Goal: Obtain resource: Download file/media

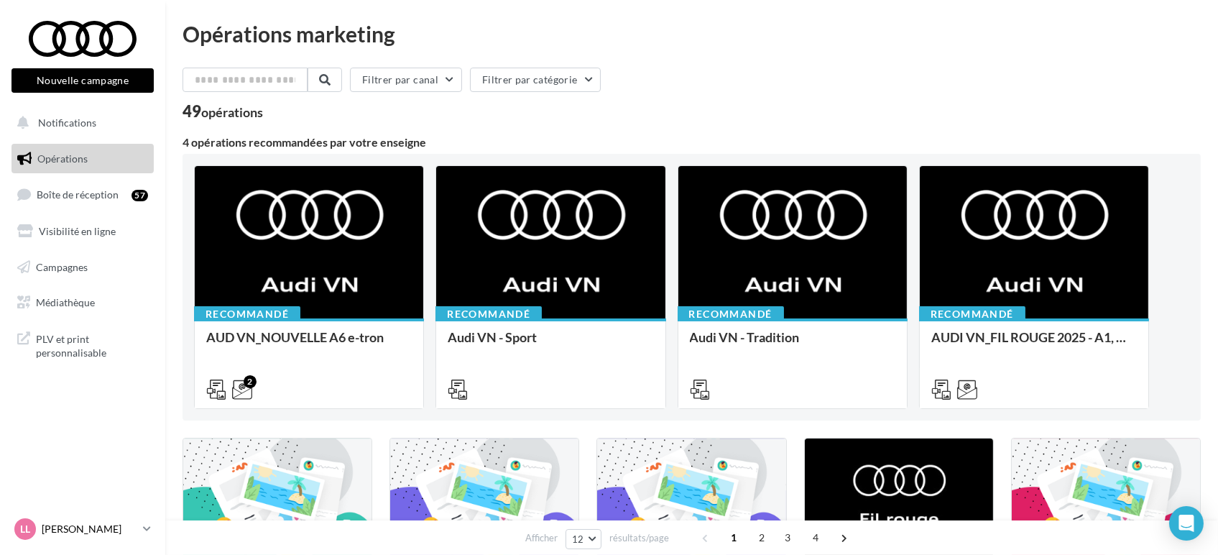
click at [70, 538] on div "[PERSON_NAME] audi-[PERSON_NAME]-61004" at bounding box center [75, 529] width 123 height 22
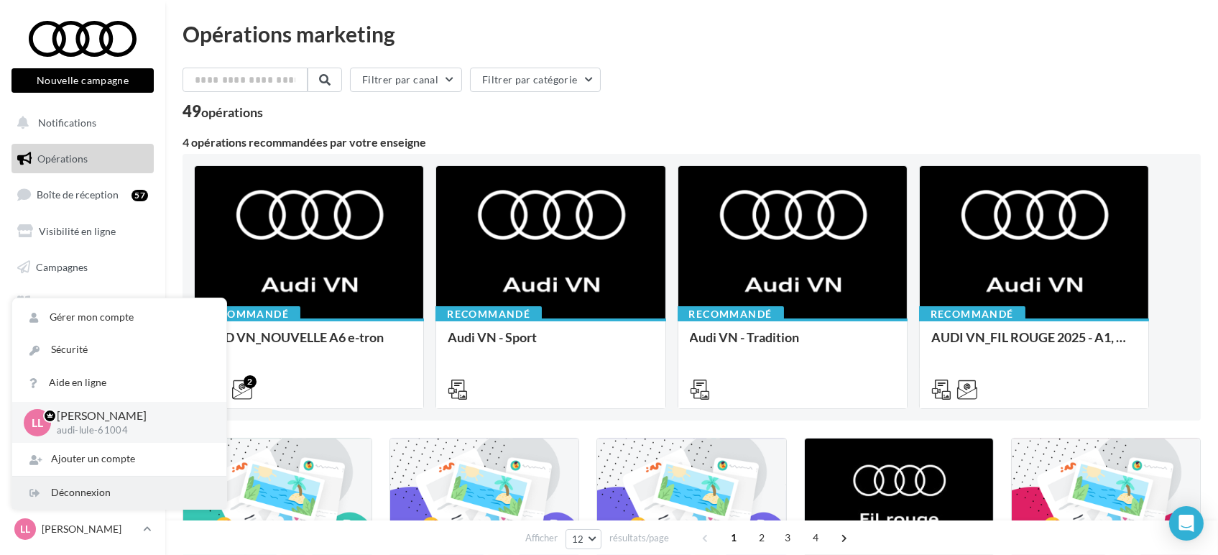
click at [73, 500] on div "Déconnexion" at bounding box center [119, 493] width 214 height 32
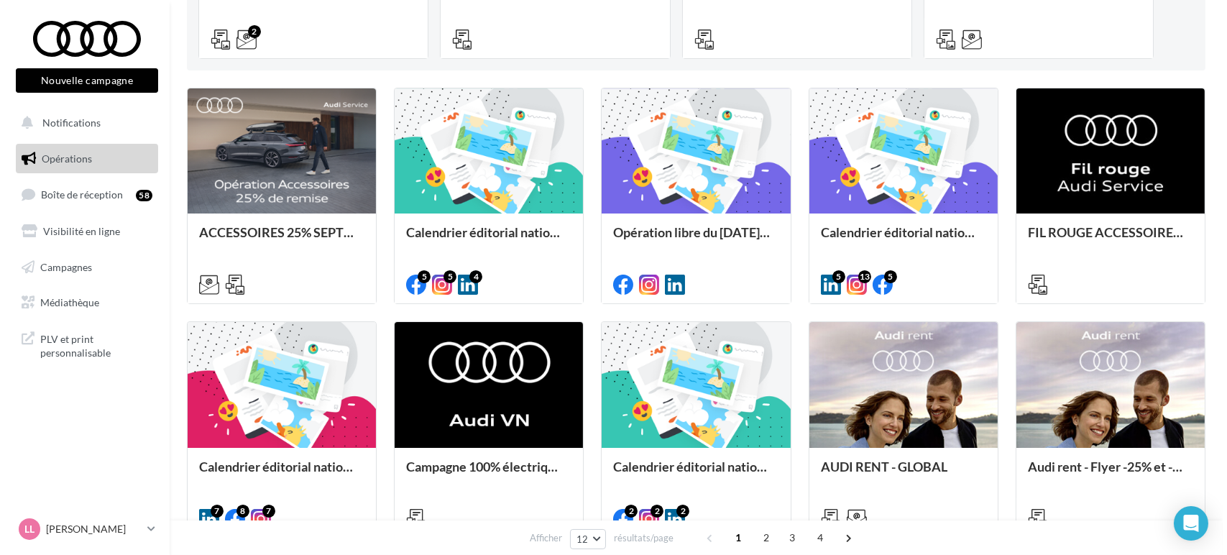
scroll to position [349, 0]
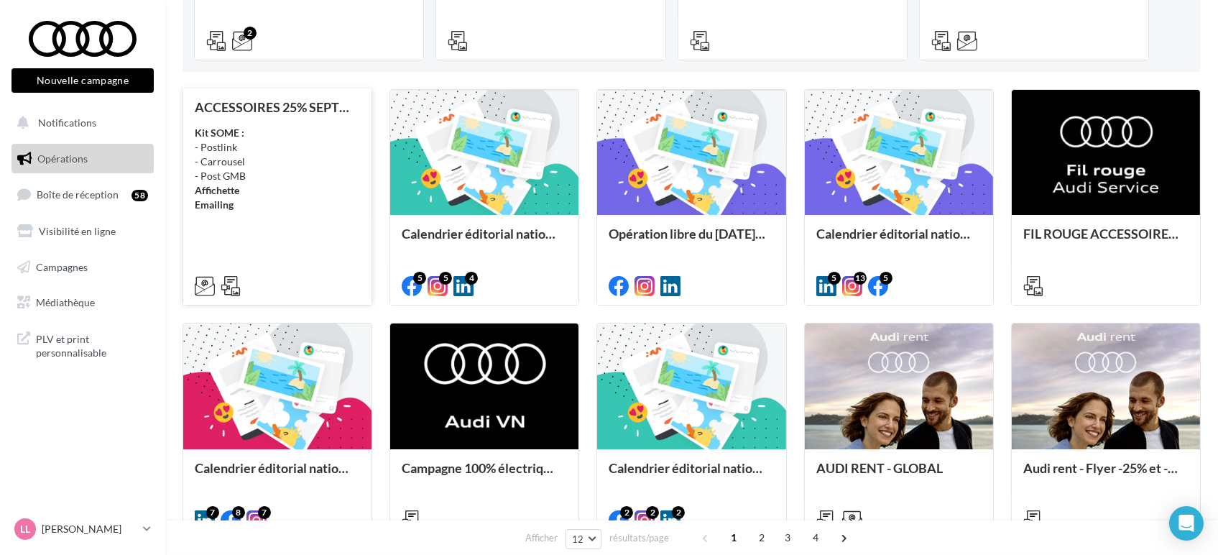
click at [242, 268] on div at bounding box center [277, 285] width 188 height 40
click at [266, 200] on div "Kit SOME : - Postlink - Carrousel - Post GMB Affichette Emailing" at bounding box center [277, 169] width 165 height 86
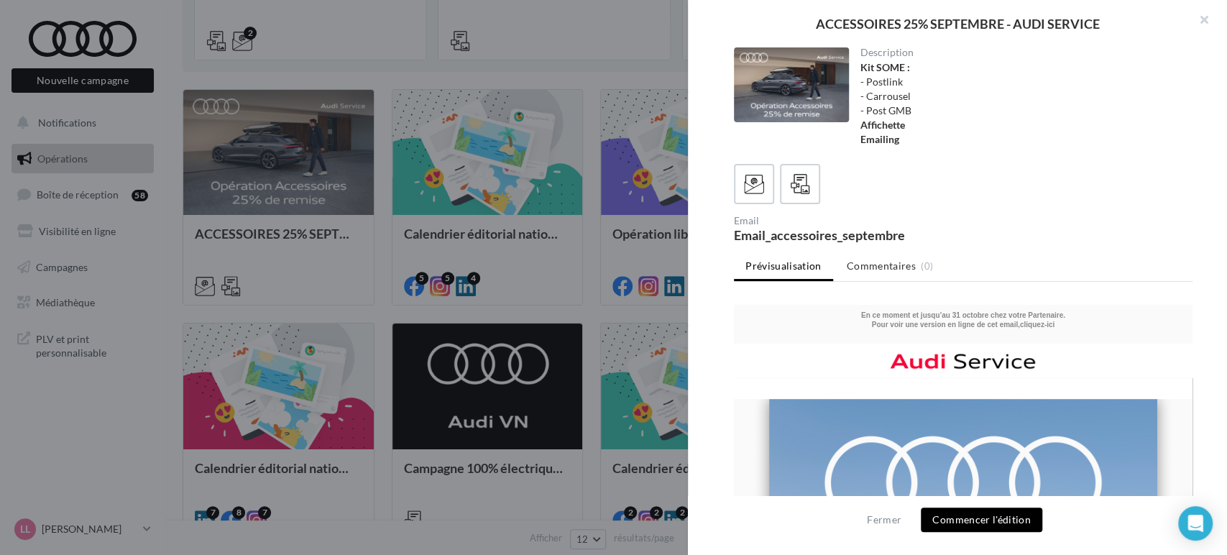
scroll to position [0, 0]
click at [794, 184] on icon at bounding box center [800, 184] width 21 height 21
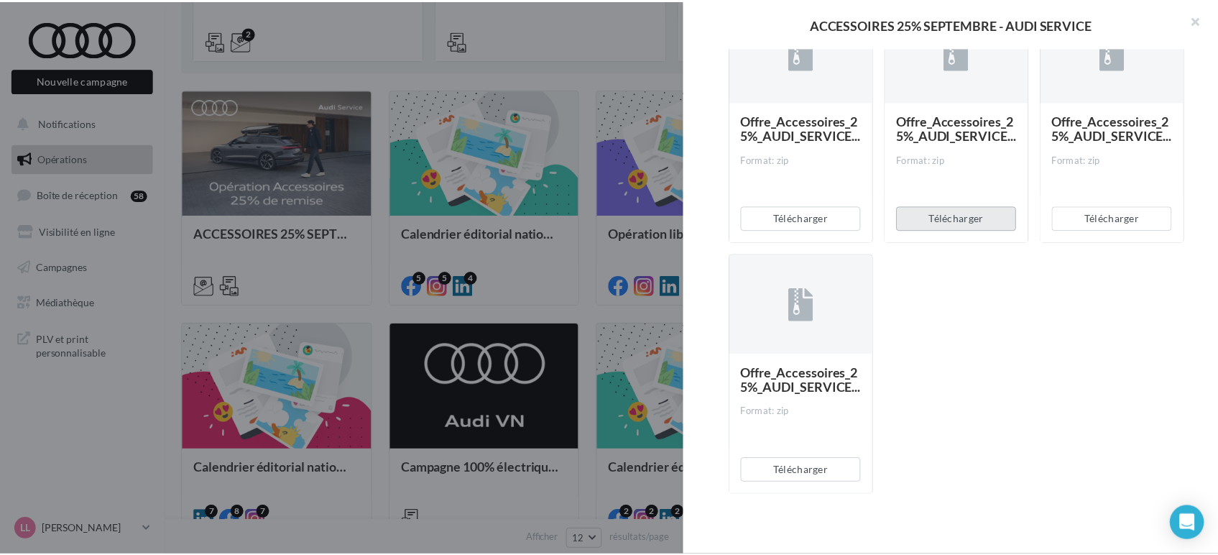
scroll to position [334, 0]
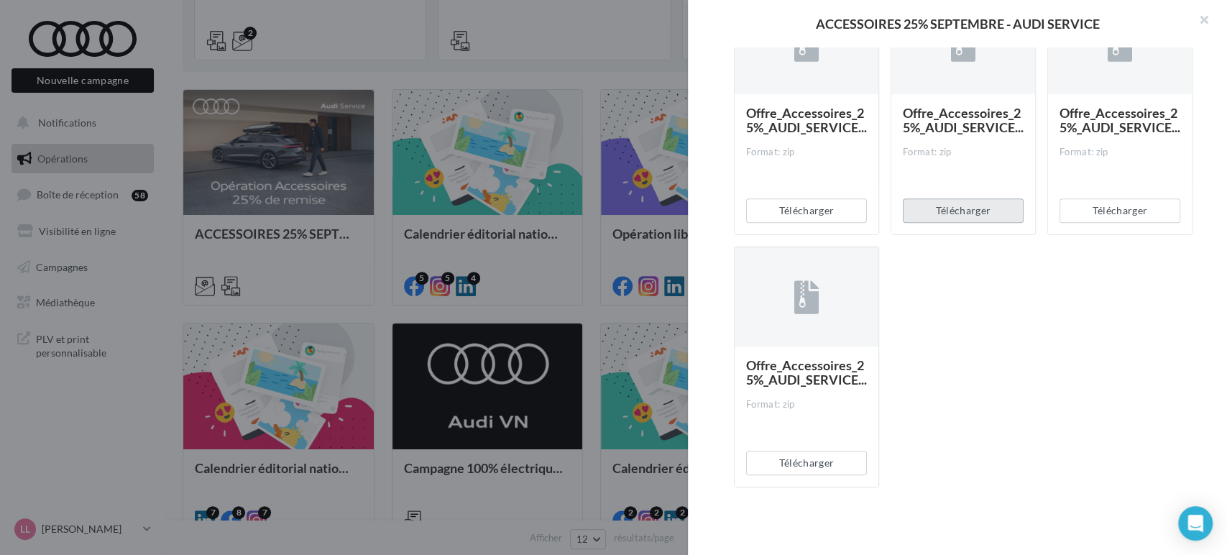
click at [940, 207] on button "Télécharger" at bounding box center [963, 210] width 121 height 24
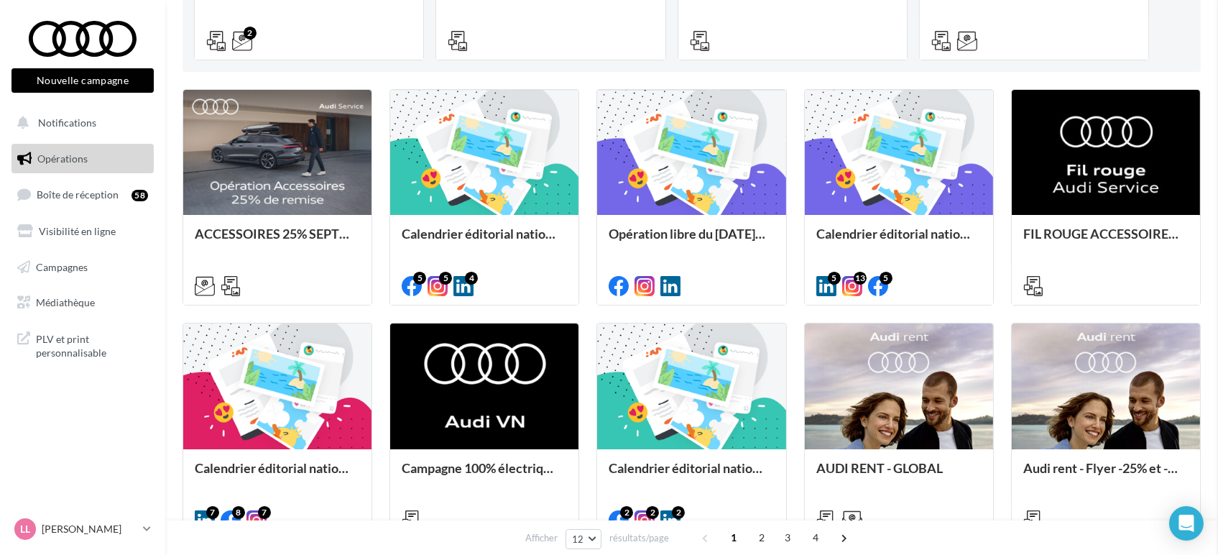
click at [69, 306] on span "Médiathèque" at bounding box center [65, 302] width 59 height 12
click at [46, 293] on link "Médiathèque" at bounding box center [83, 303] width 148 height 30
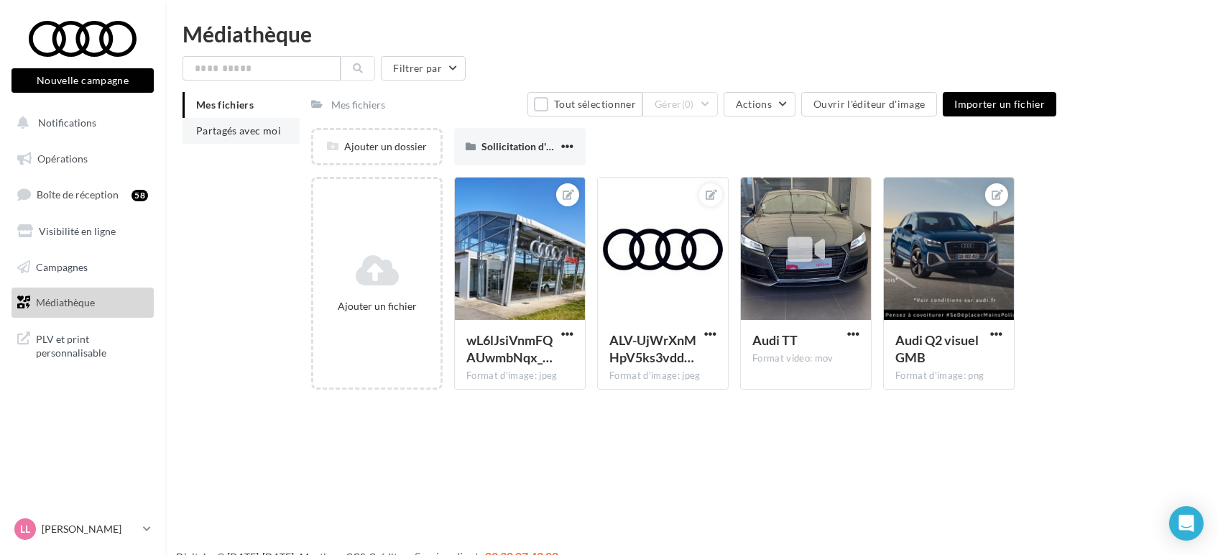
click at [249, 135] on span "Partagés avec moi" at bounding box center [238, 130] width 85 height 12
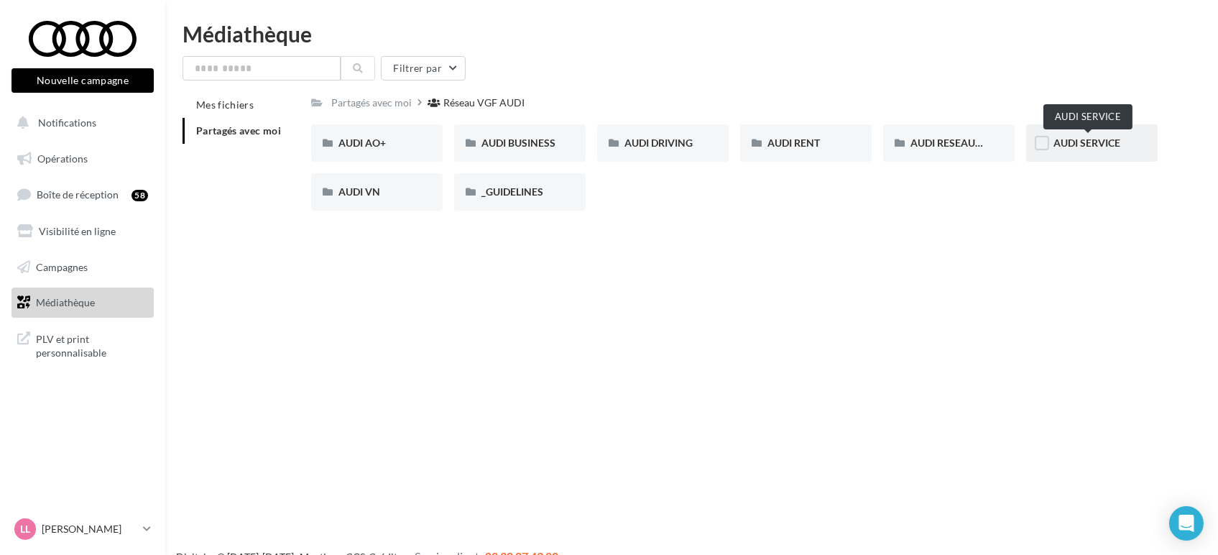
click at [1083, 138] on span "AUDI SERVICE" at bounding box center [1087, 143] width 67 height 12
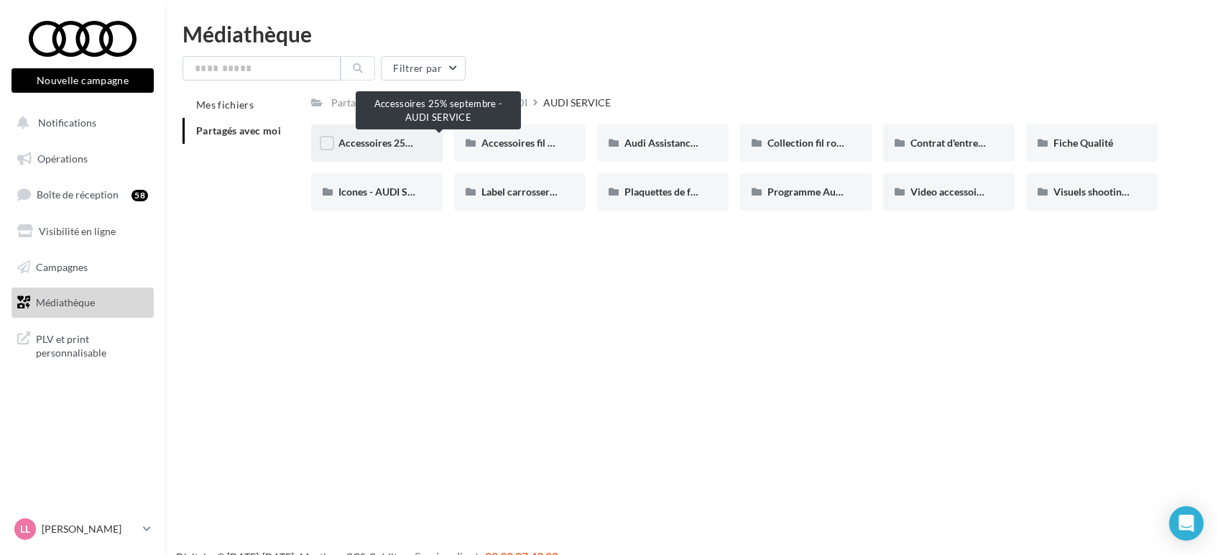
click at [380, 147] on span "Accessoires 25% septembre - AUDI SERVICE" at bounding box center [438, 143] width 199 height 12
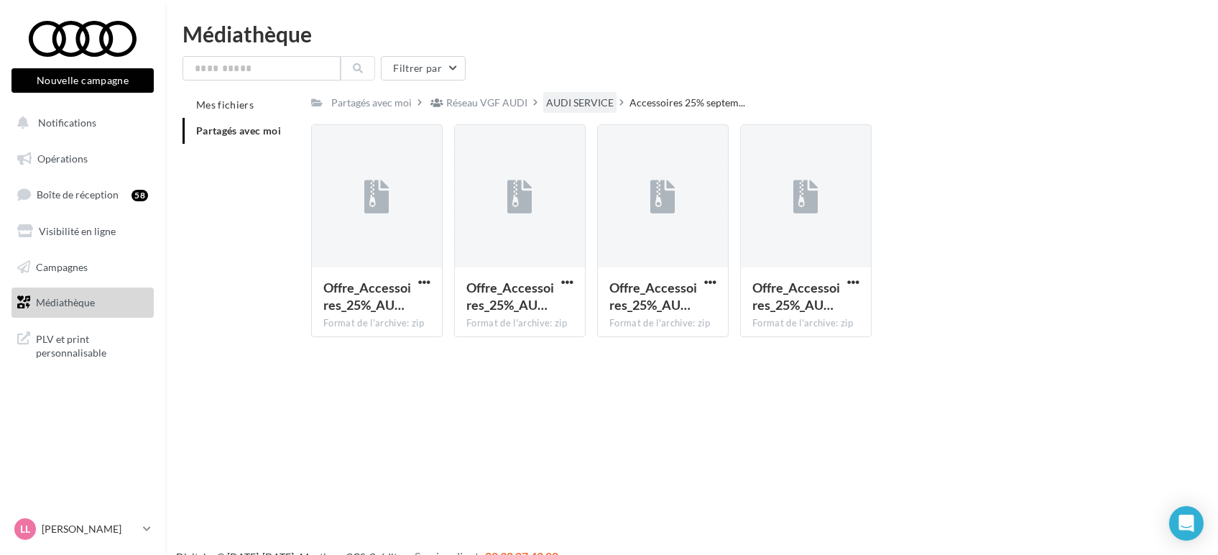
click at [583, 110] on div "AUDI SERVICE" at bounding box center [580, 103] width 68 height 14
